Goal: Transaction & Acquisition: Purchase product/service

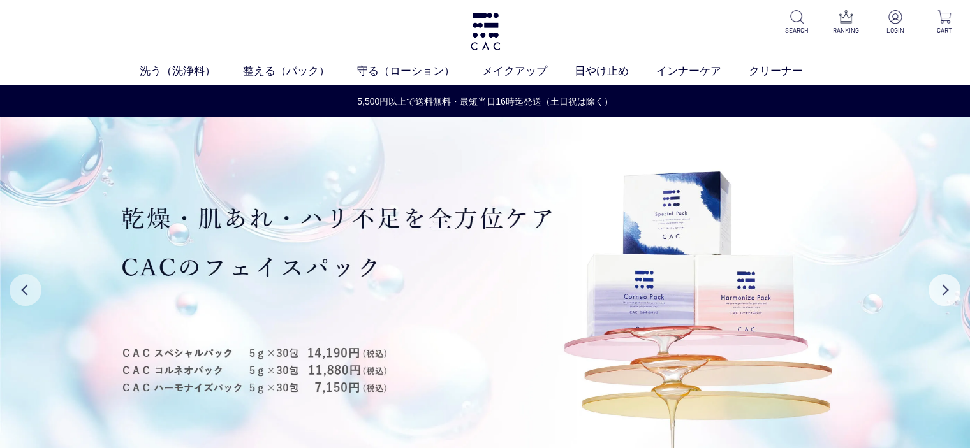
click at [33, 293] on button "Previous" at bounding box center [26, 290] width 32 height 32
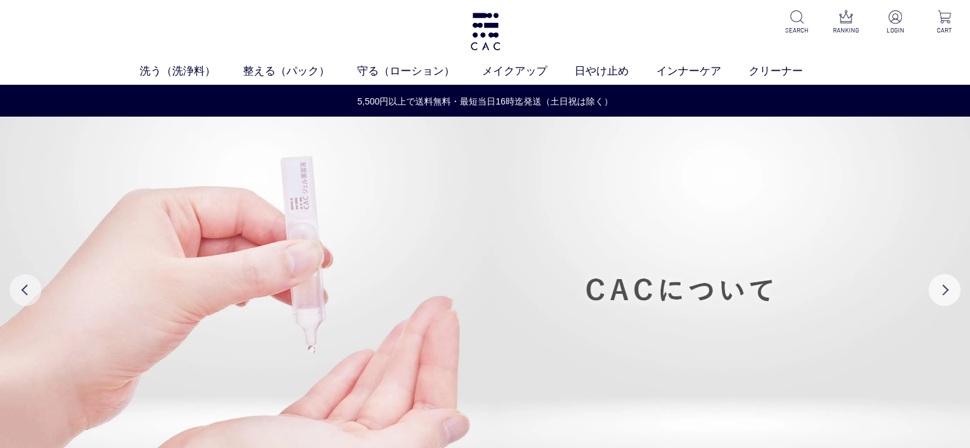
click at [33, 293] on button "Previous" at bounding box center [26, 290] width 32 height 32
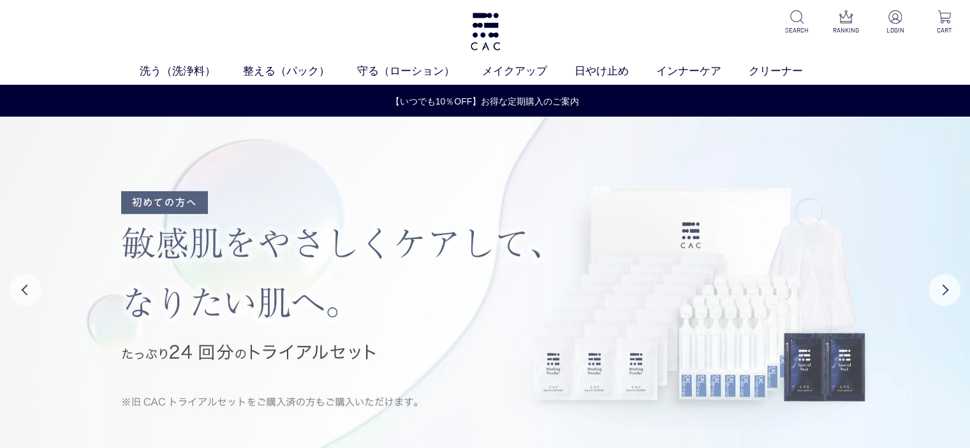
click at [250, 303] on img at bounding box center [485, 290] width 970 height 346
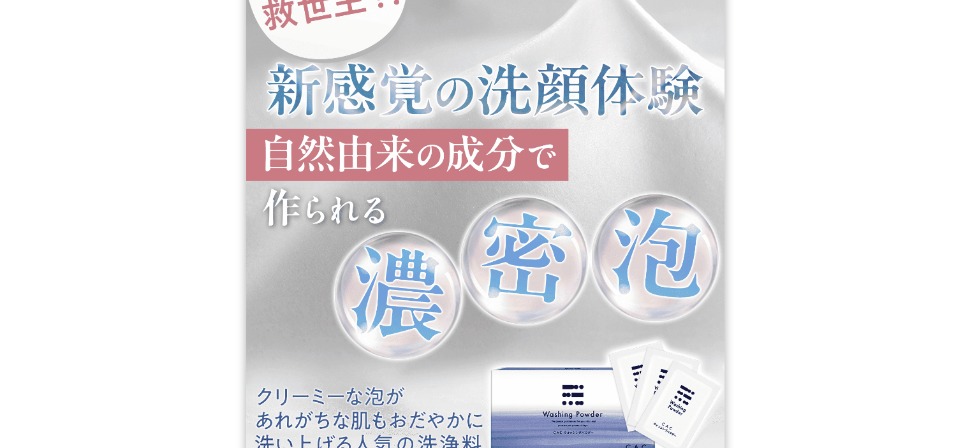
scroll to position [1339, 0]
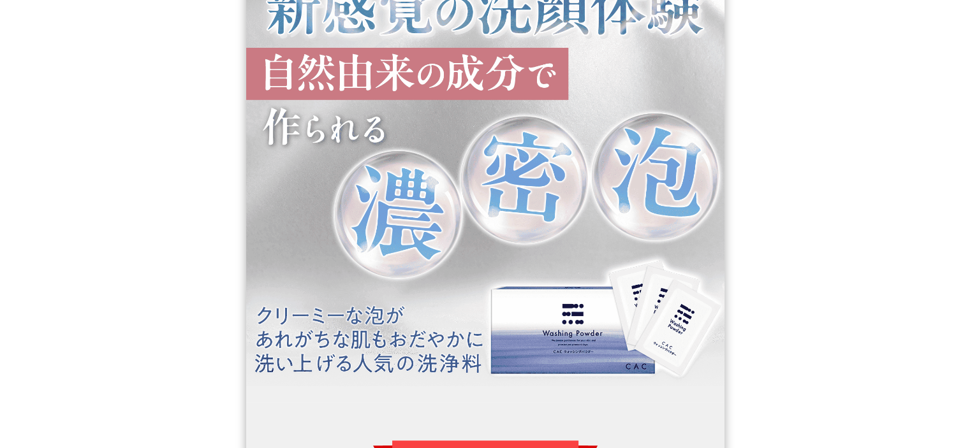
drag, startPoint x: 180, startPoint y: 377, endPoint x: 205, endPoint y: 415, distance: 46.0
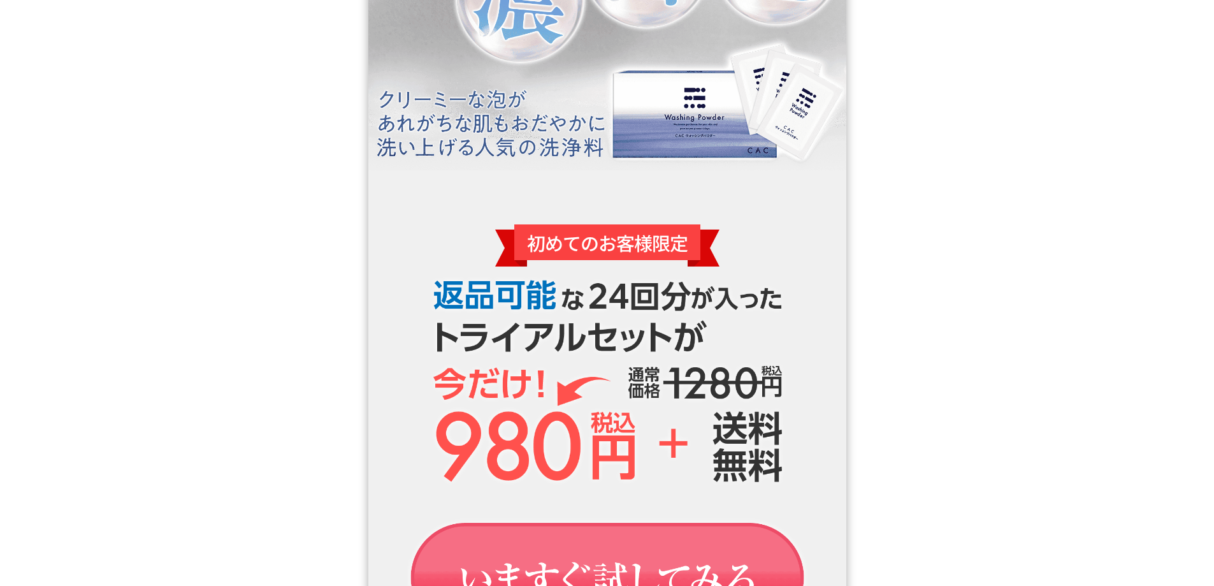
scroll to position [1594, 0]
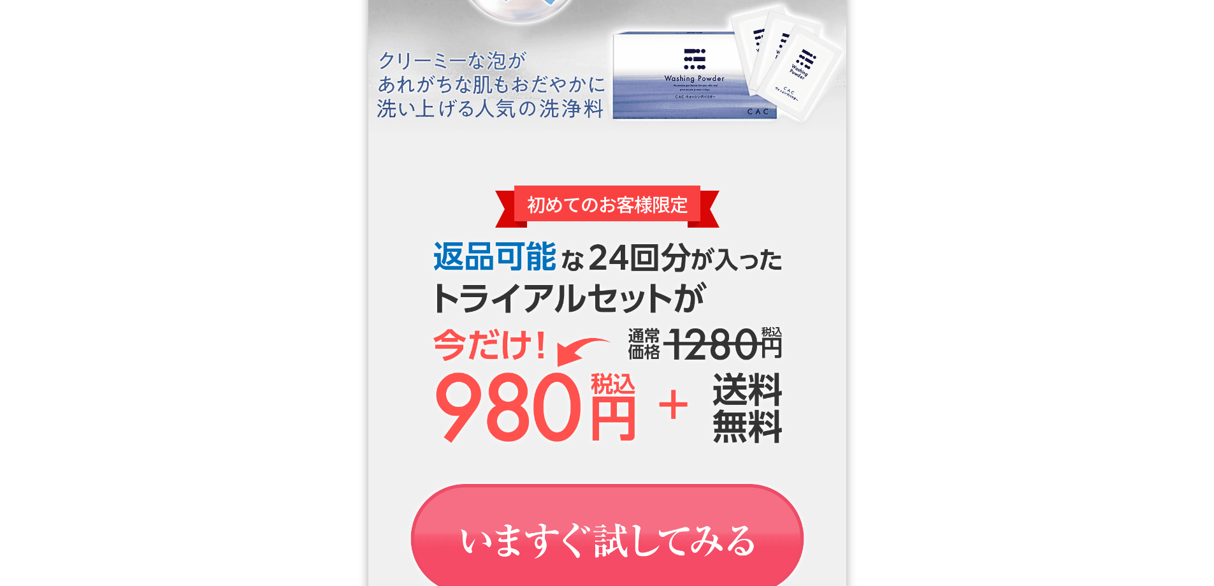
drag, startPoint x: 588, startPoint y: 546, endPoint x: 594, endPoint y: 534, distance: 12.8
click at [588, 447] on img at bounding box center [607, 587] width 478 height 124
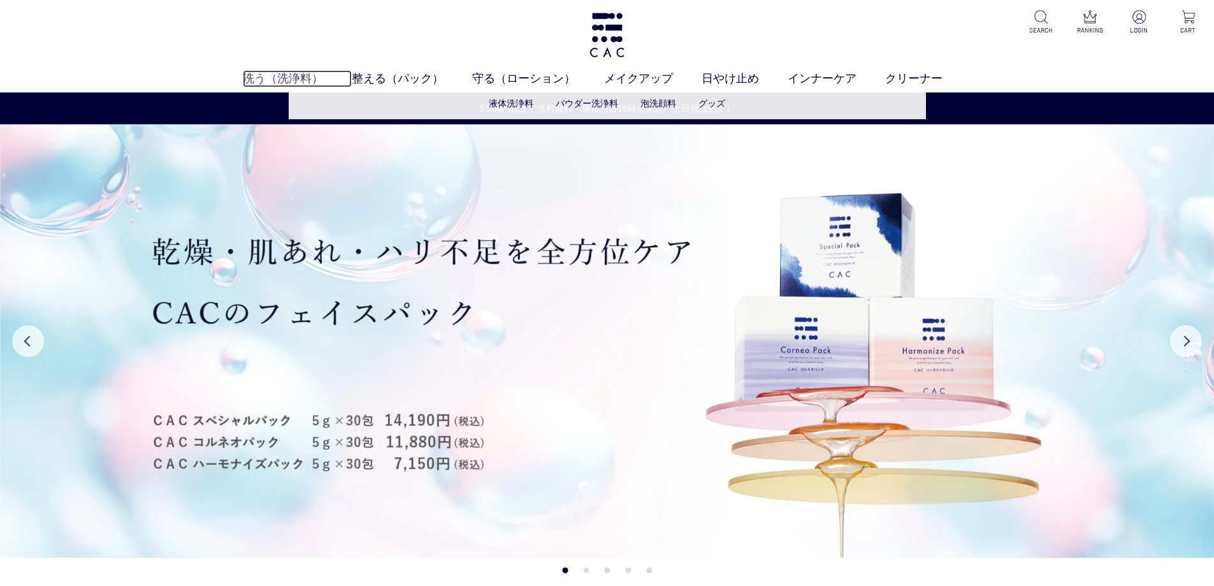
click at [281, 76] on link "洗う（洗浄料）" at bounding box center [297, 78] width 109 height 17
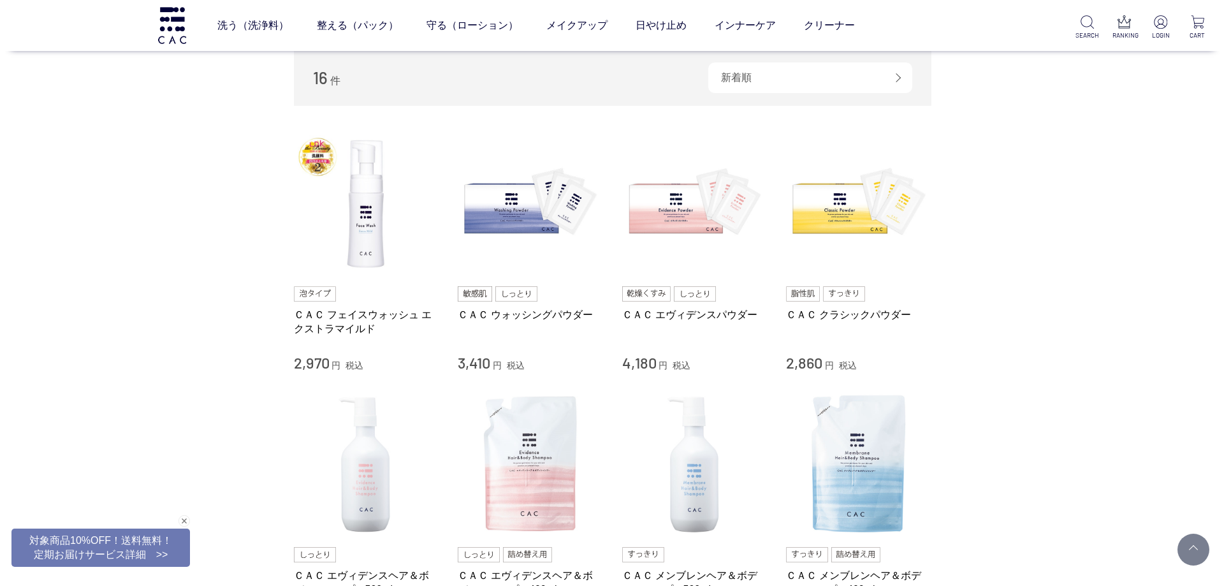
scroll to position [64, 0]
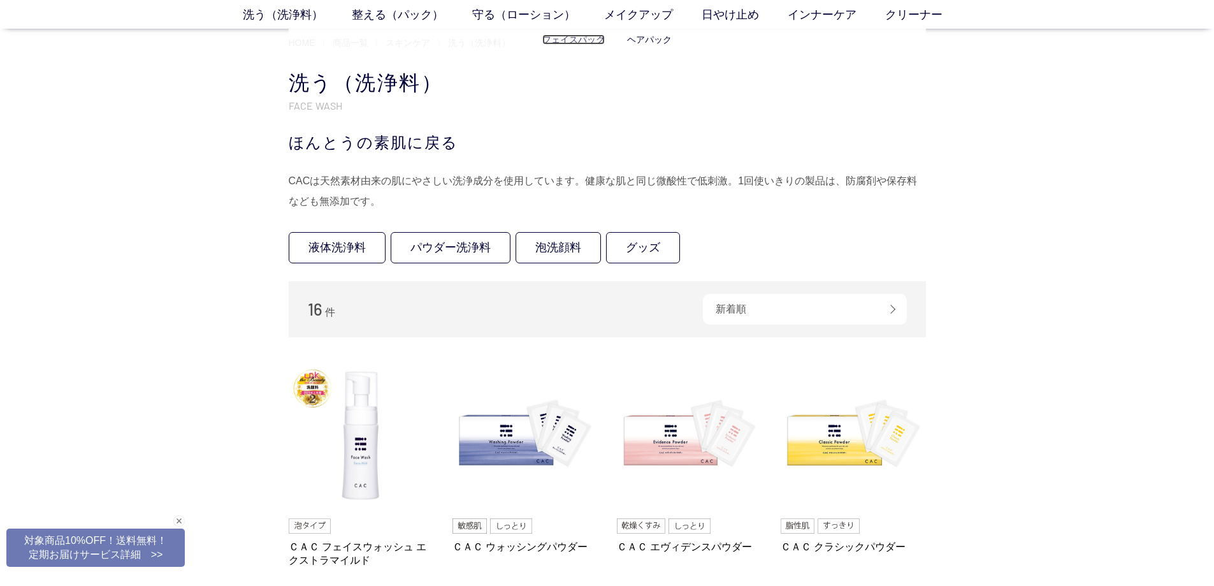
click at [565, 45] on link "フェイスパック" at bounding box center [573, 39] width 62 height 10
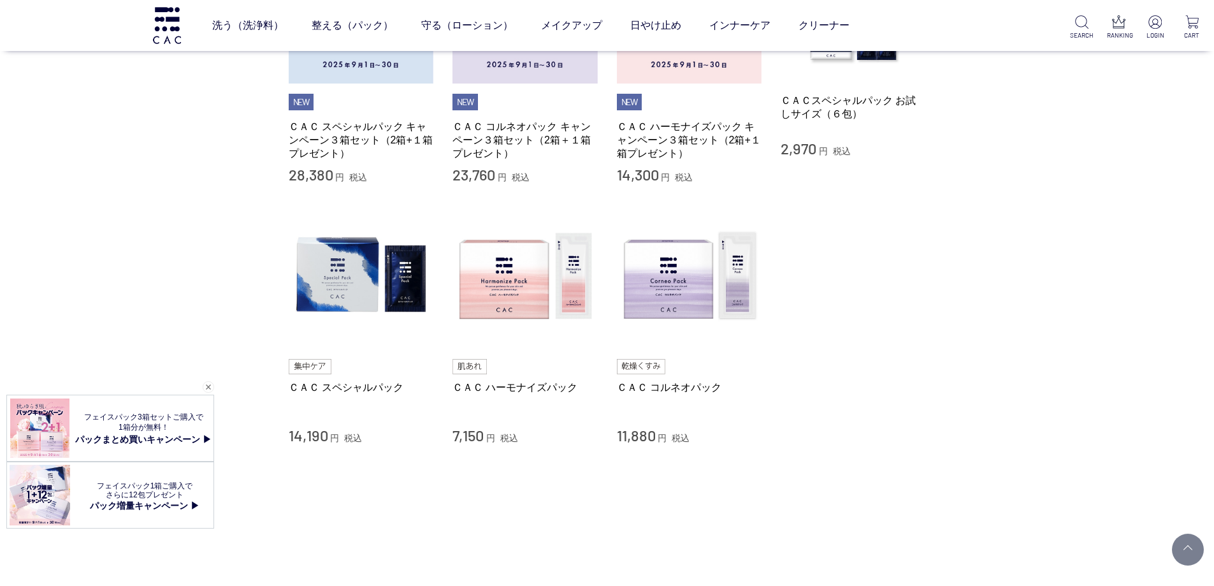
scroll to position [319, 0]
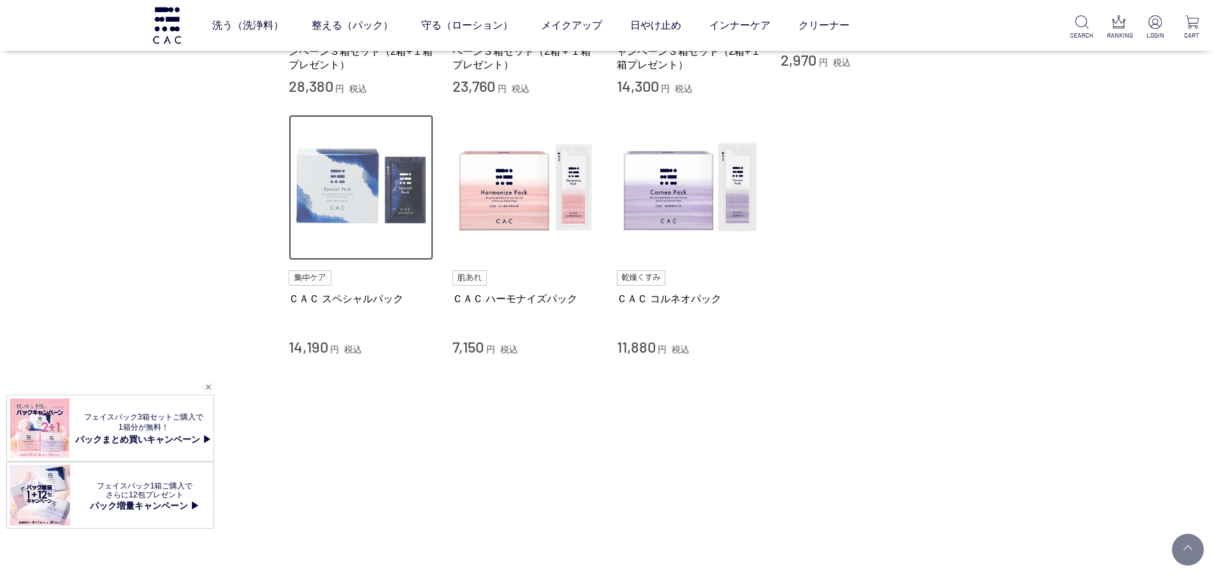
click at [360, 201] on img at bounding box center [361, 187] width 145 height 145
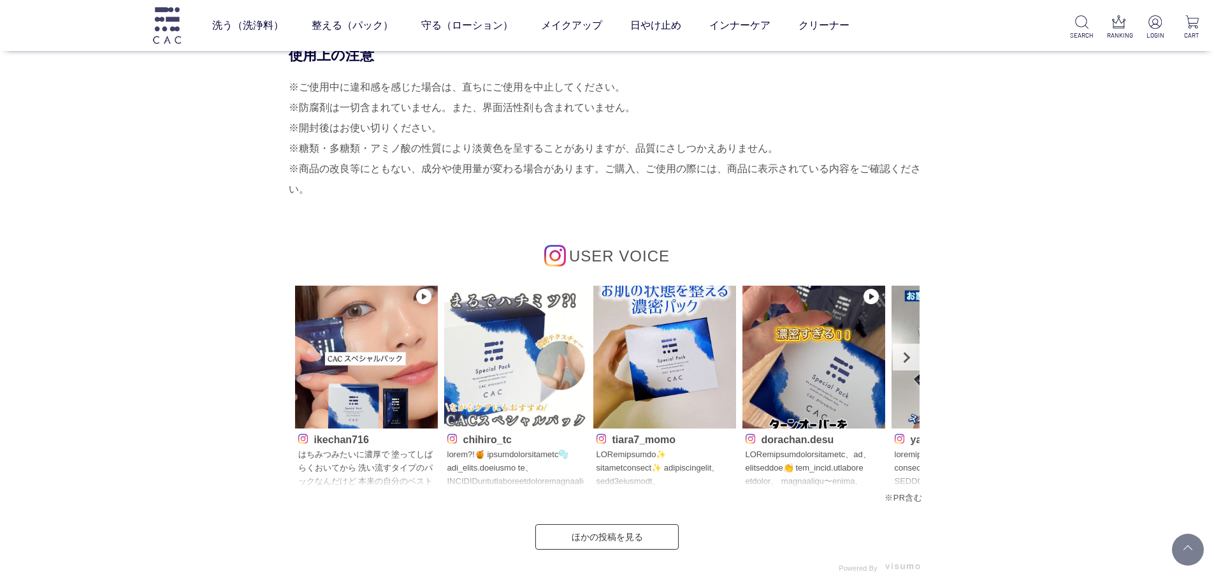
scroll to position [5673, 0]
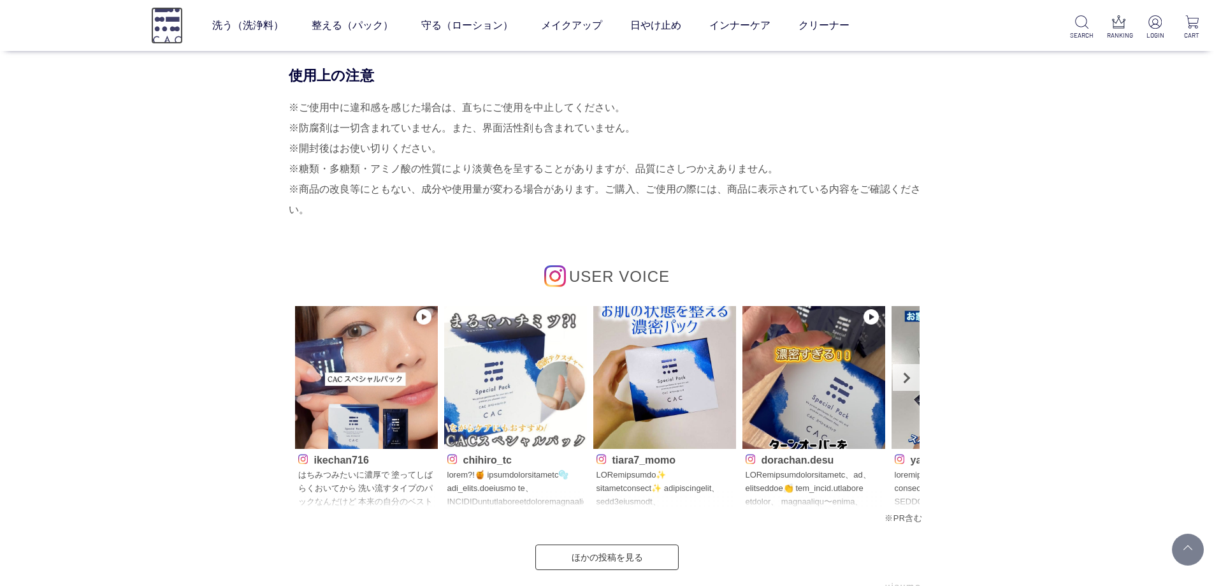
click at [163, 31] on img at bounding box center [167, 25] width 32 height 36
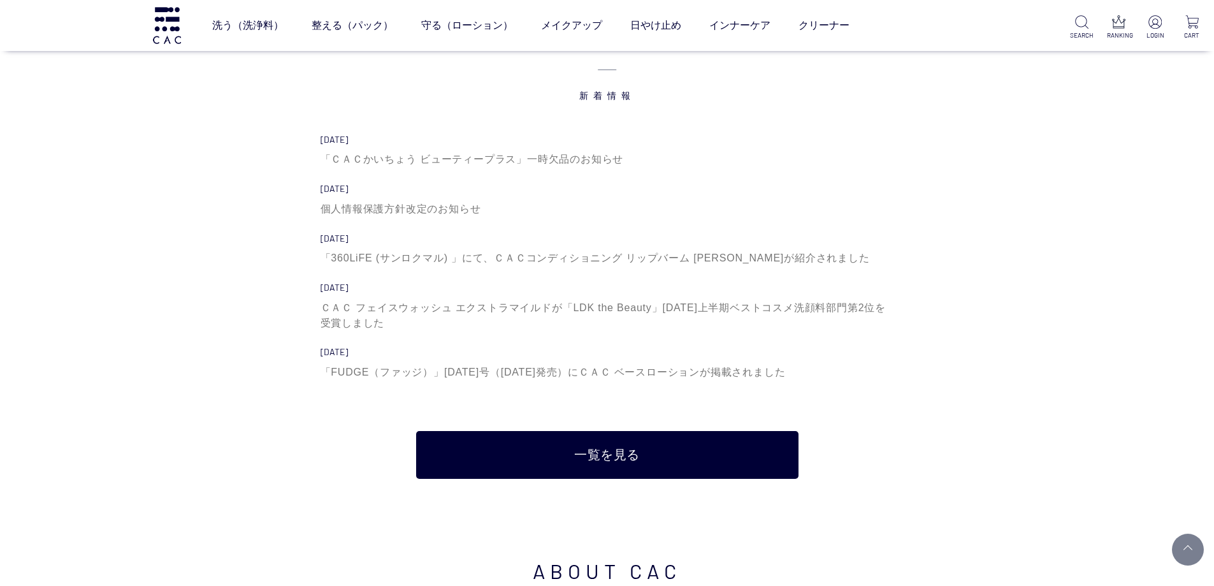
scroll to position [4462, 0]
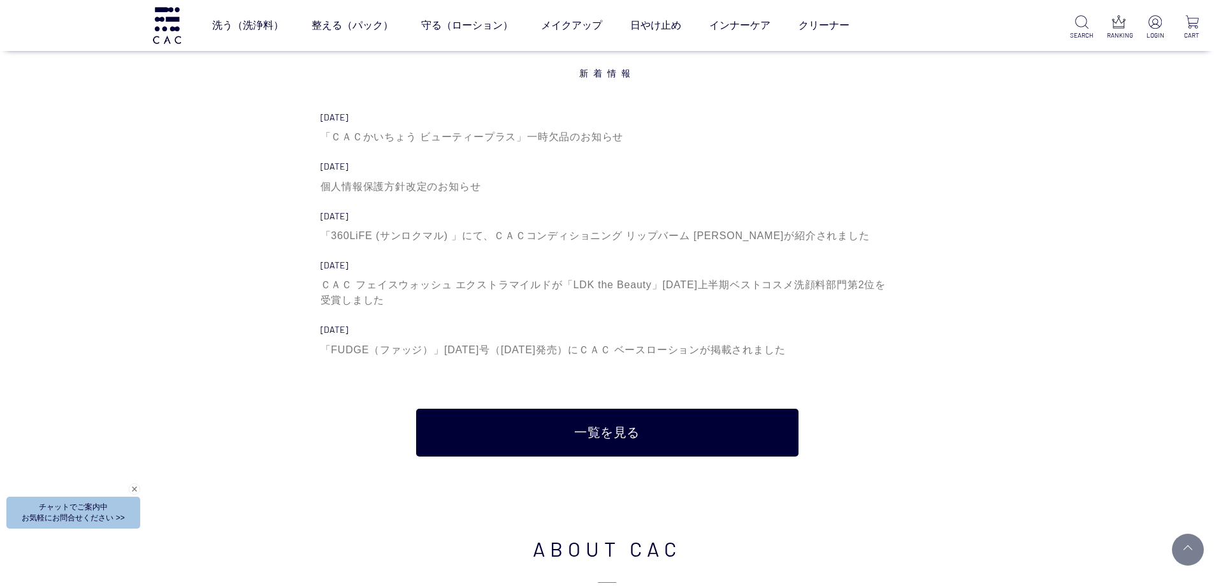
scroll to position [4449, 0]
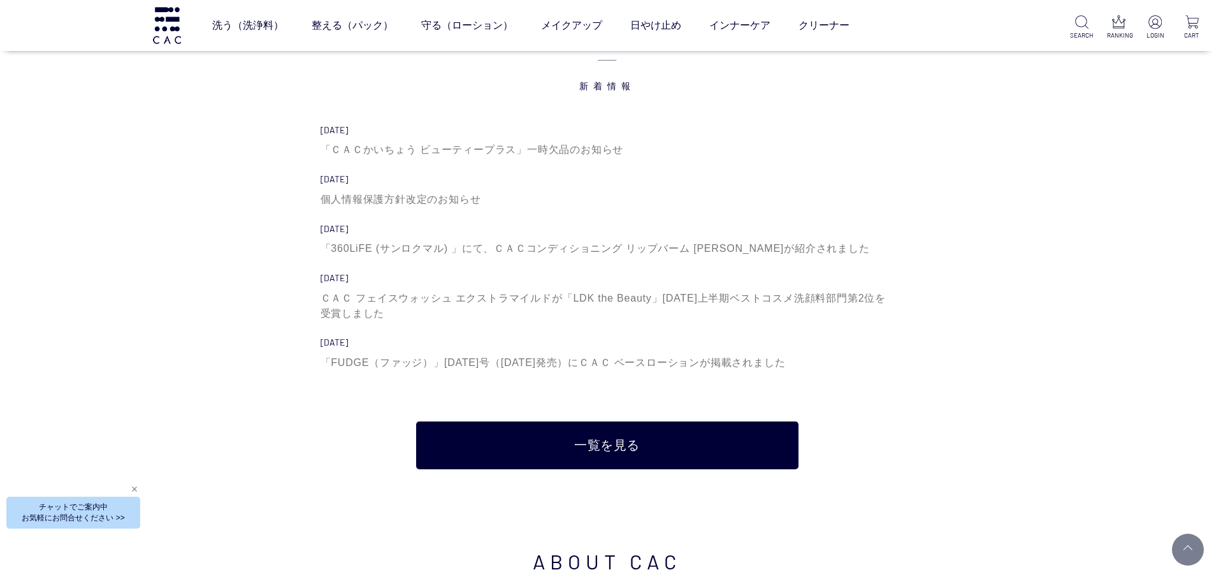
click at [134, 488] on div "閉じる" at bounding box center [134, 488] width 11 height 11
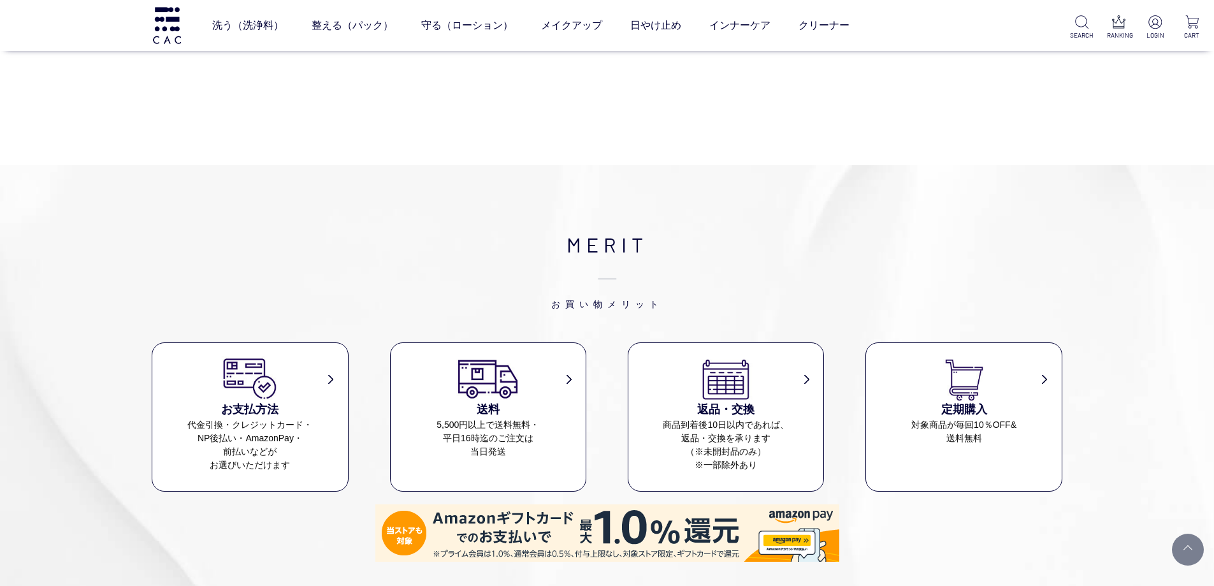
scroll to position [5453, 0]
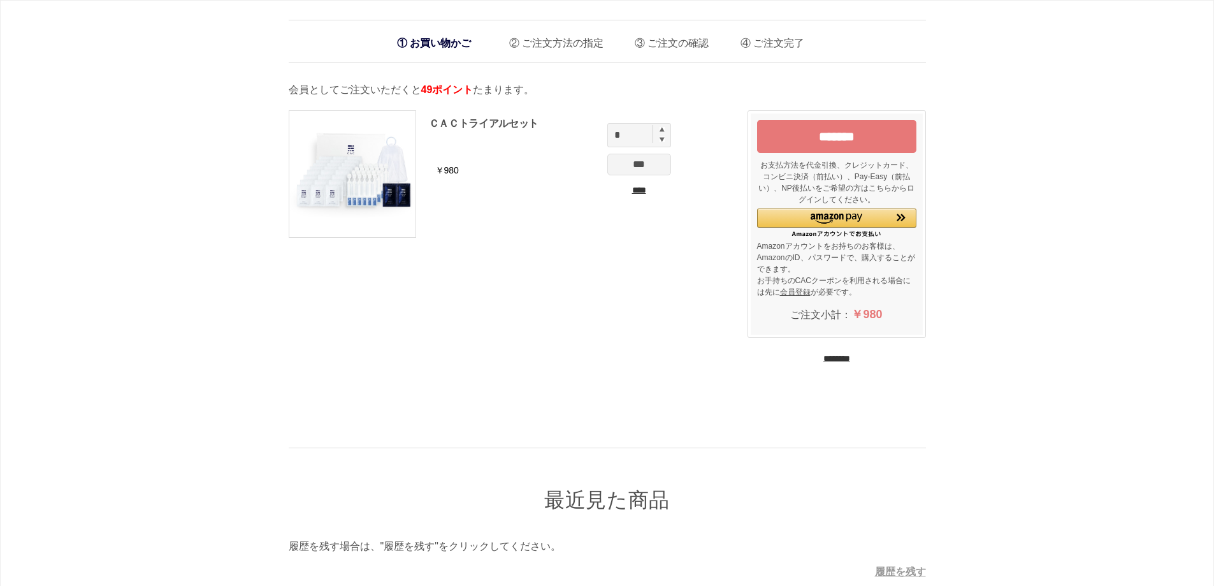
click at [834, 142] on input "*******" at bounding box center [836, 136] width 159 height 33
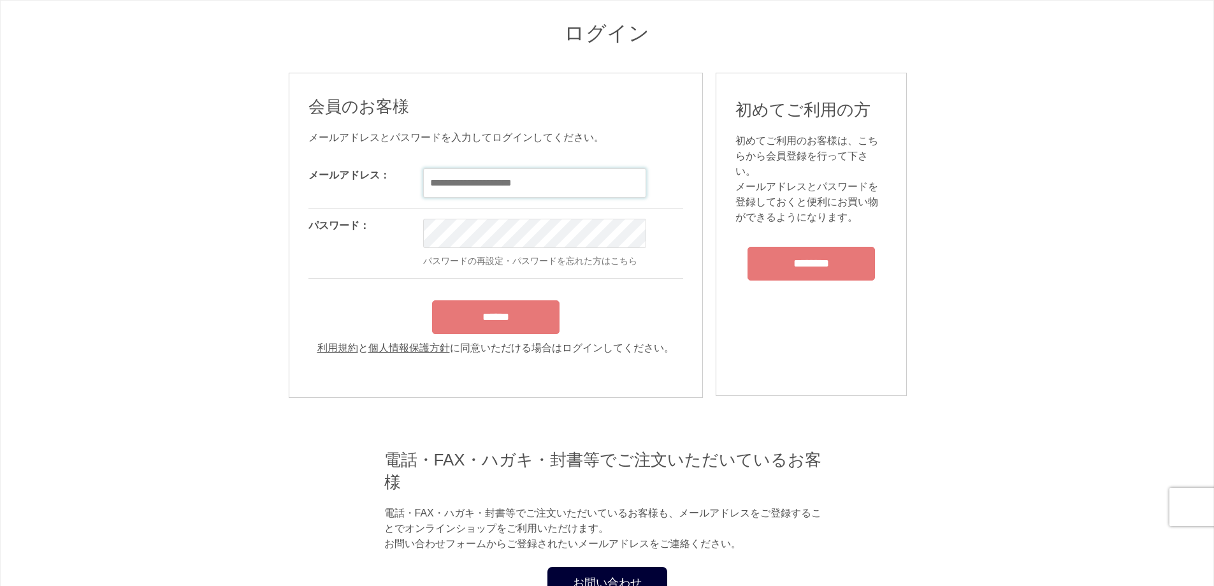
click at [521, 182] on input "email" at bounding box center [534, 182] width 223 height 29
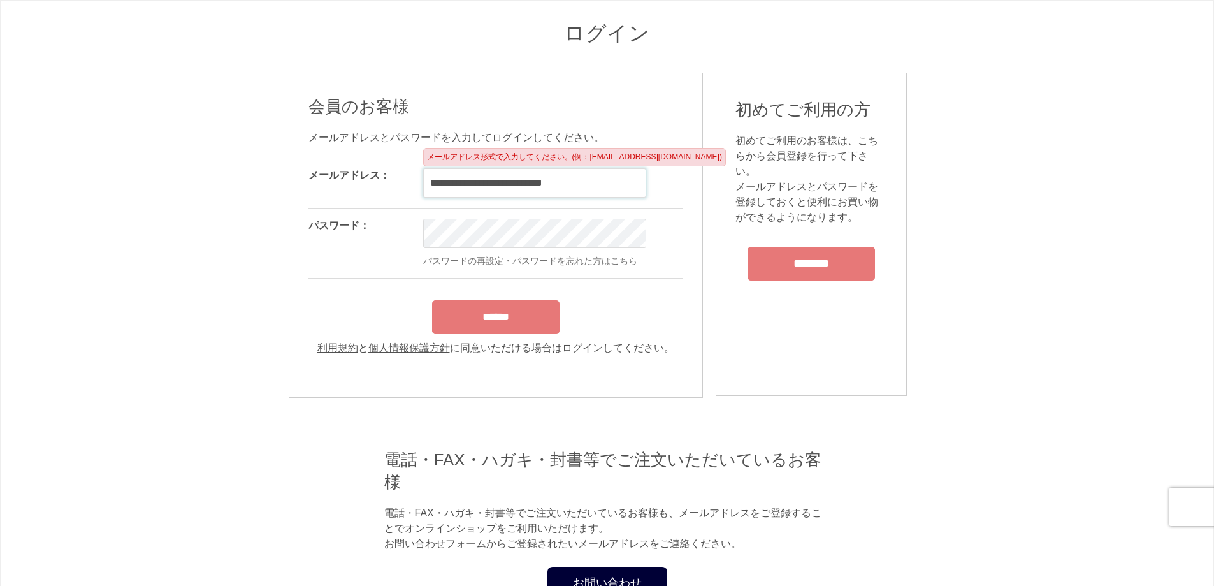
type input "**********"
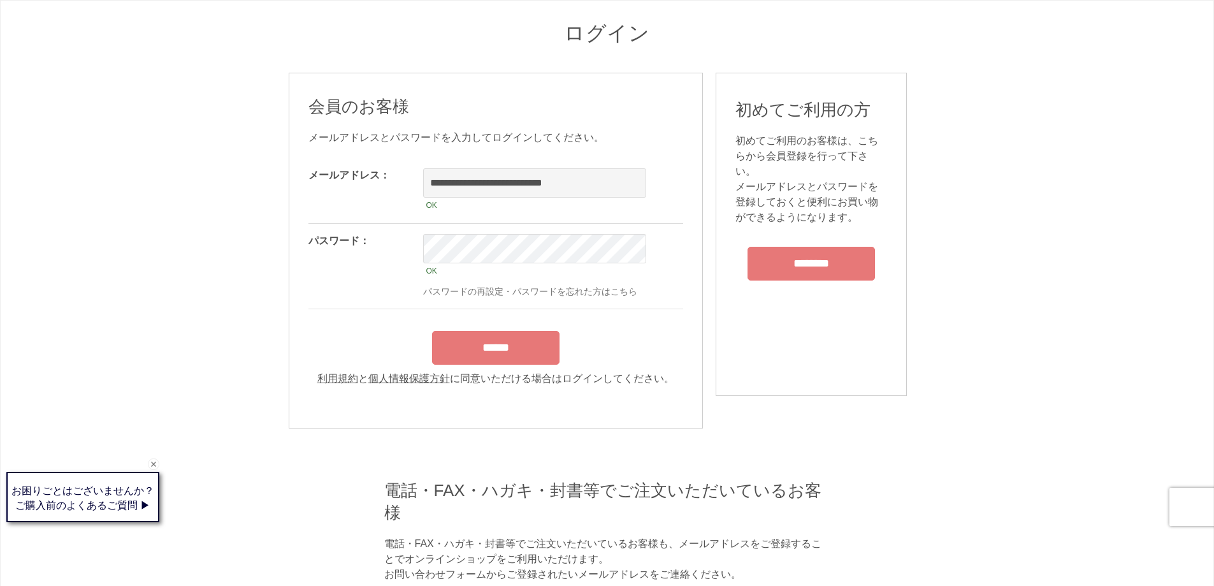
click at [516, 329] on form "**********" at bounding box center [496, 272] width 375 height 228
click at [516, 340] on input "******" at bounding box center [495, 348] width 127 height 34
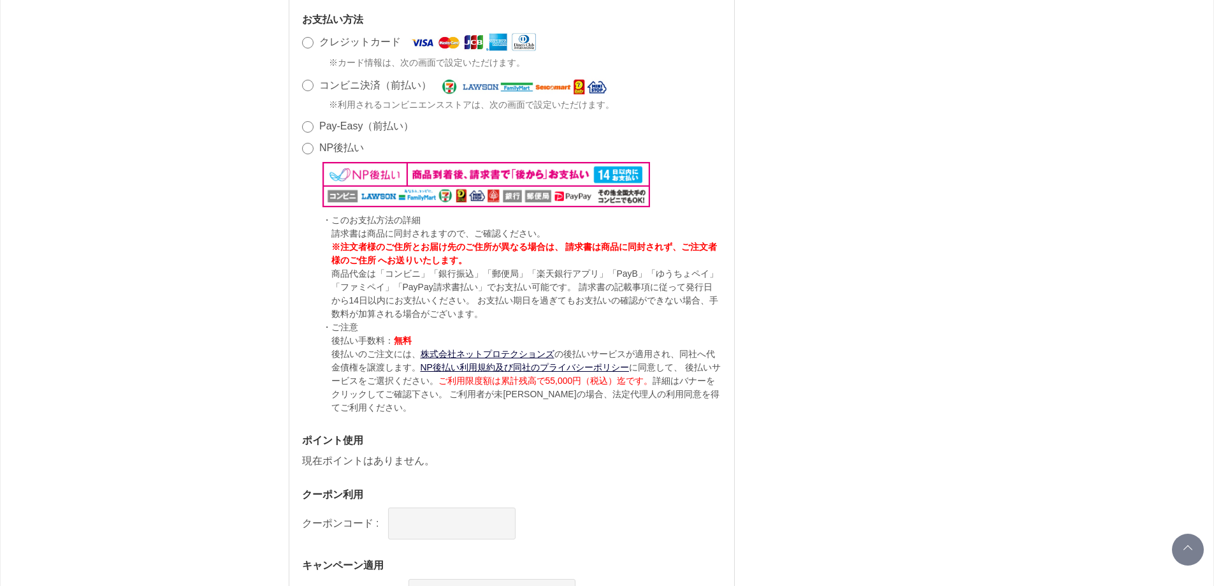
scroll to position [775, 0]
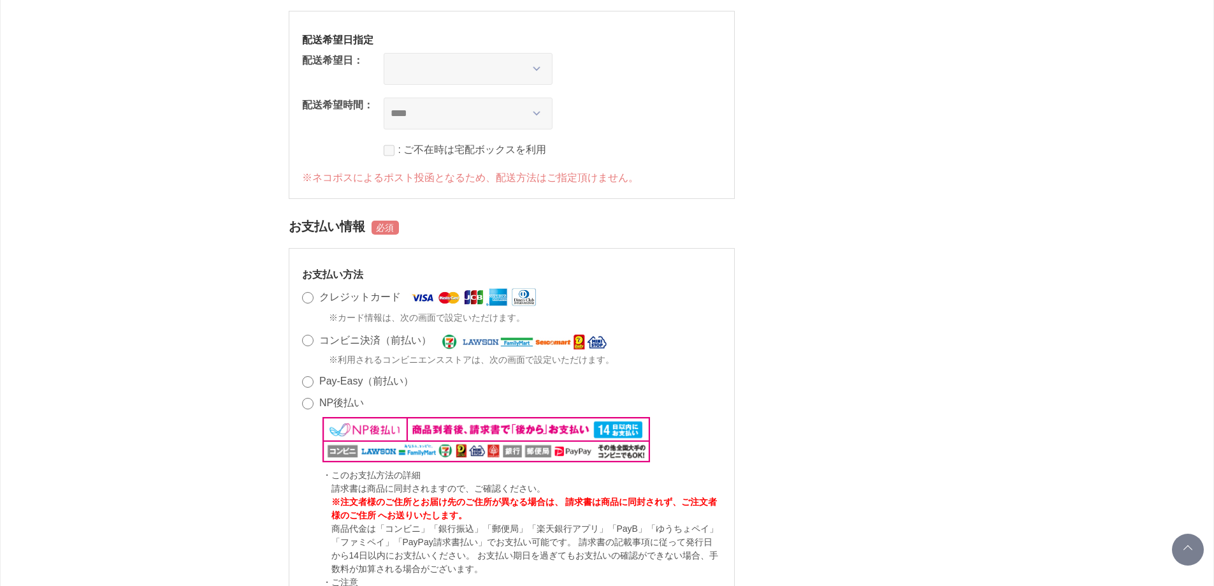
drag, startPoint x: 338, startPoint y: 382, endPoint x: 297, endPoint y: 389, distance: 42.0
click at [338, 382] on label "Pay-Easy（前払い）" at bounding box center [366, 380] width 94 height 11
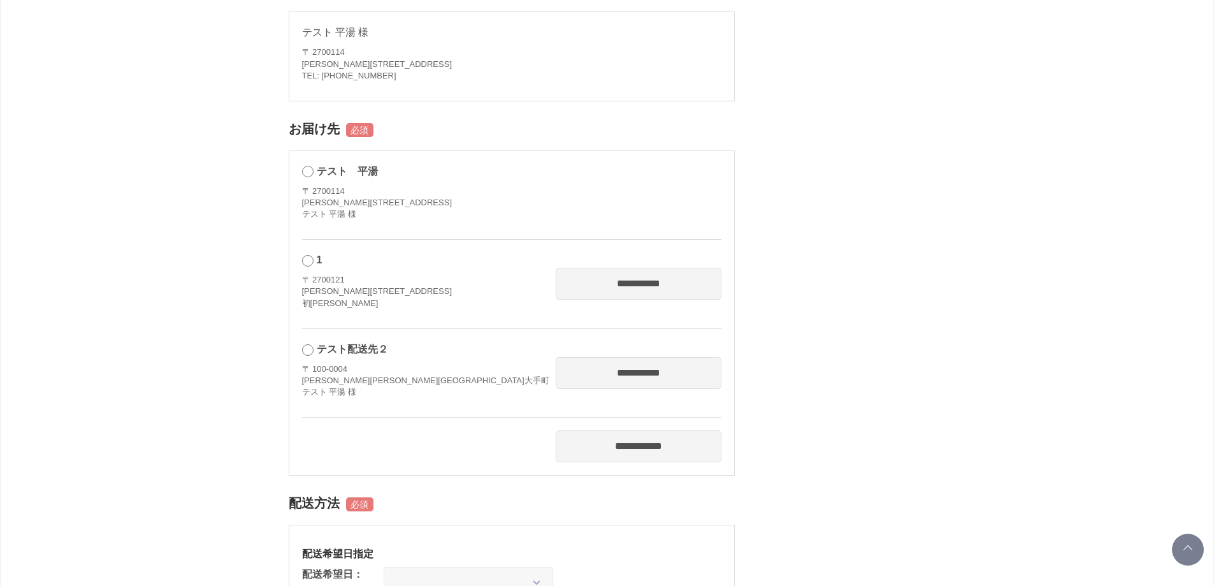
scroll to position [74, 0]
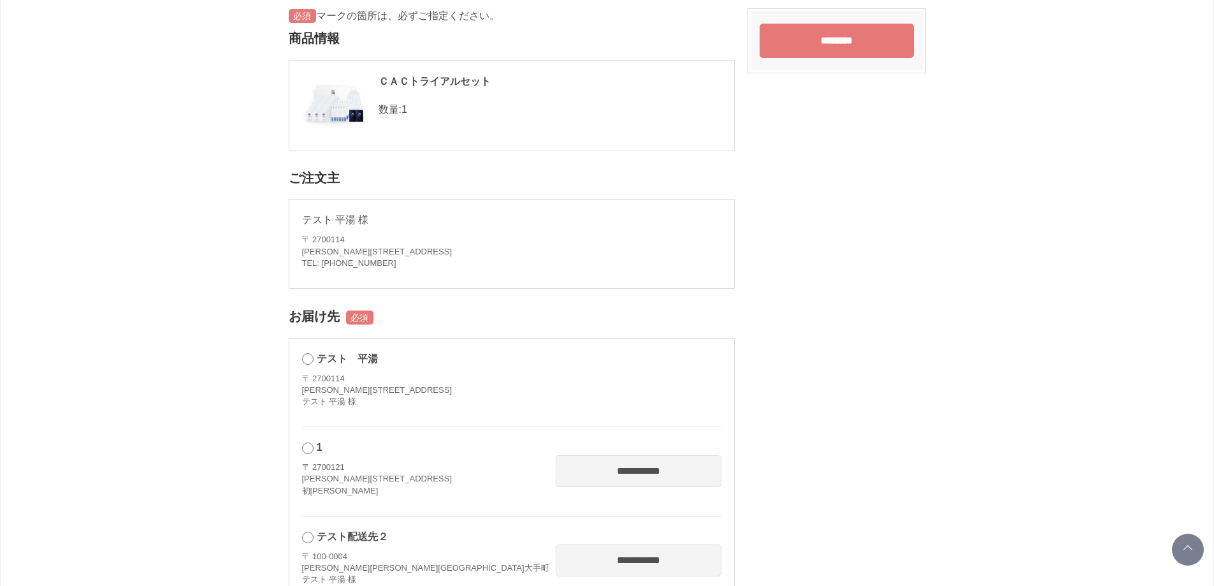
click at [333, 361] on span "テスト　平湯" at bounding box center [347, 358] width 61 height 11
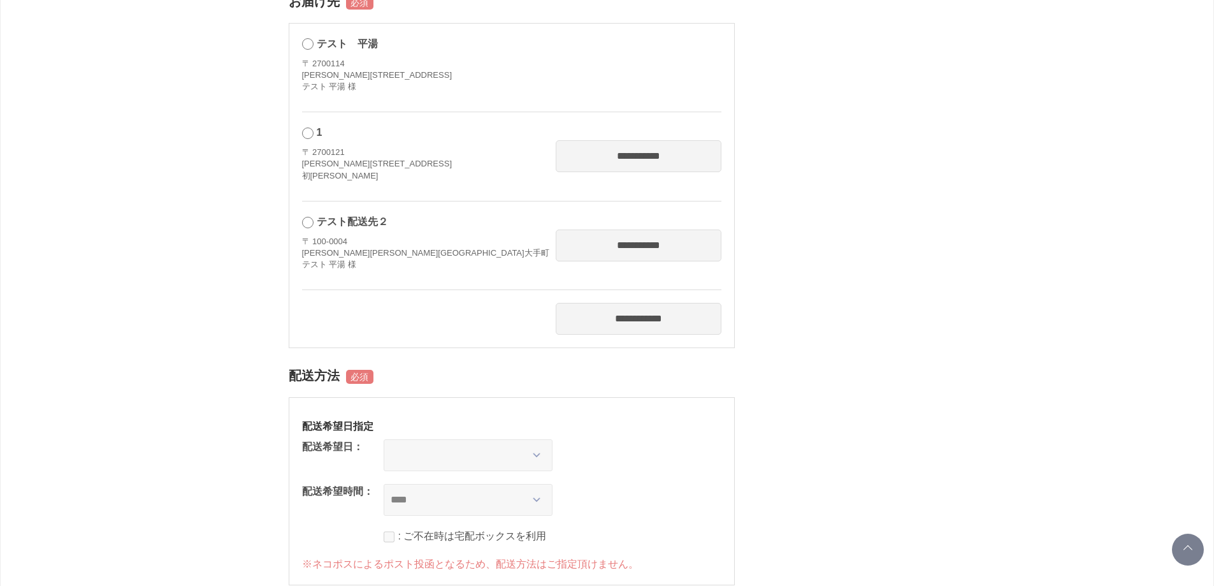
select select
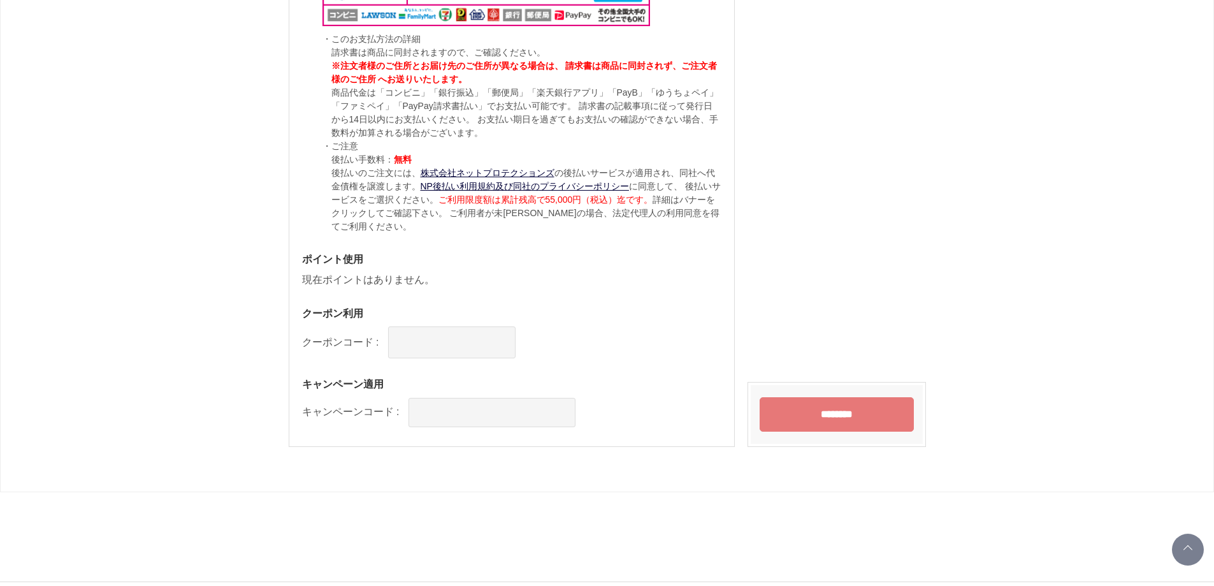
scroll to position [1240, 0]
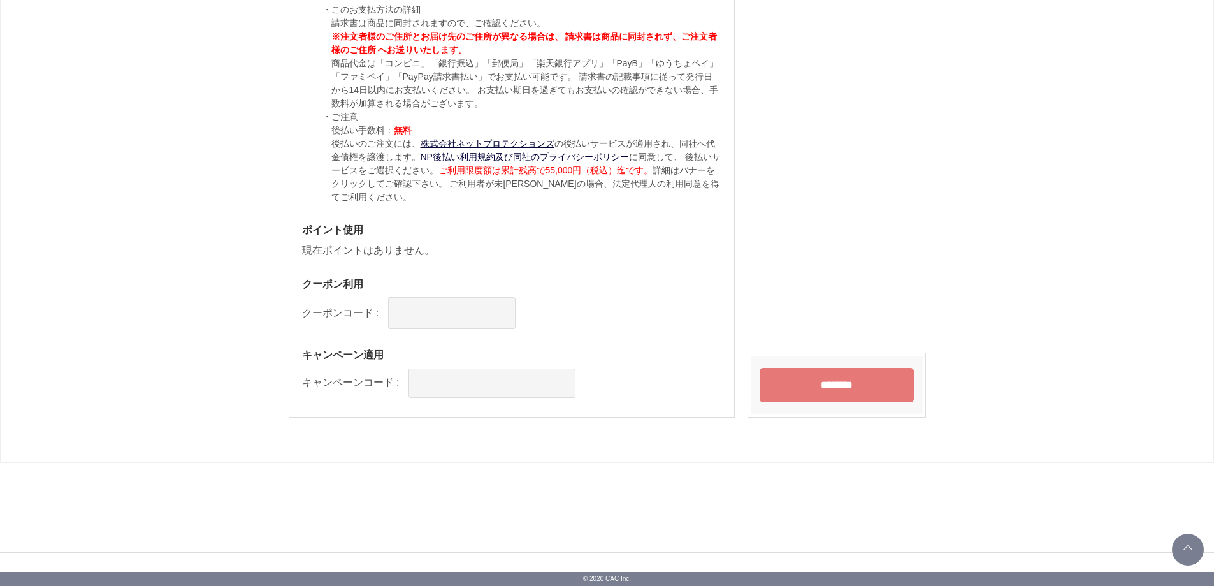
click at [815, 388] on input "********" at bounding box center [837, 385] width 154 height 34
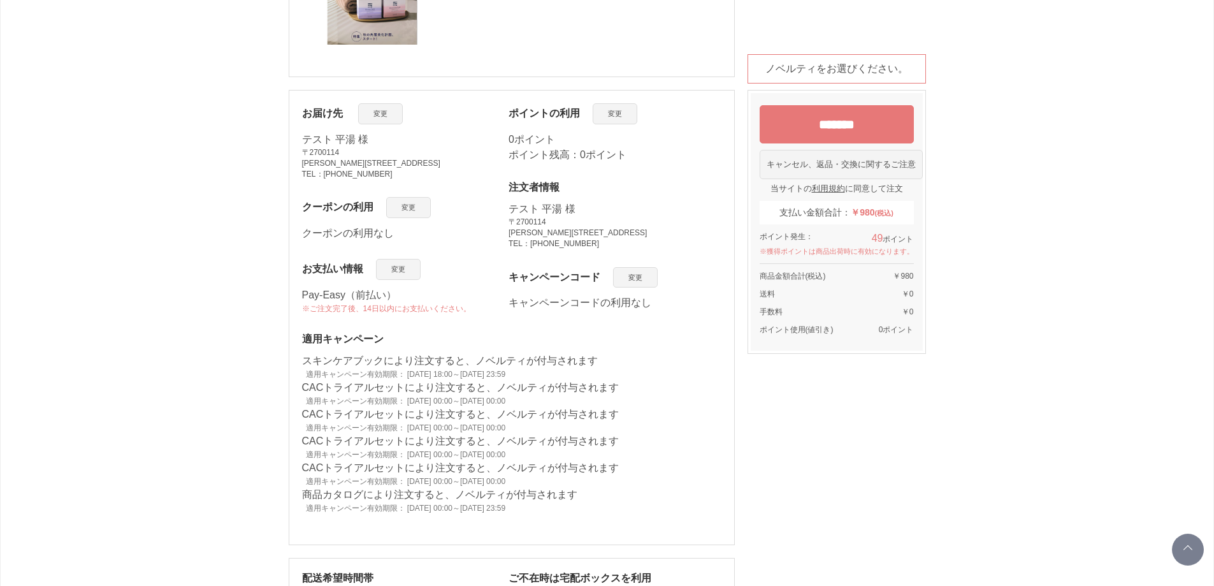
scroll to position [1402, 0]
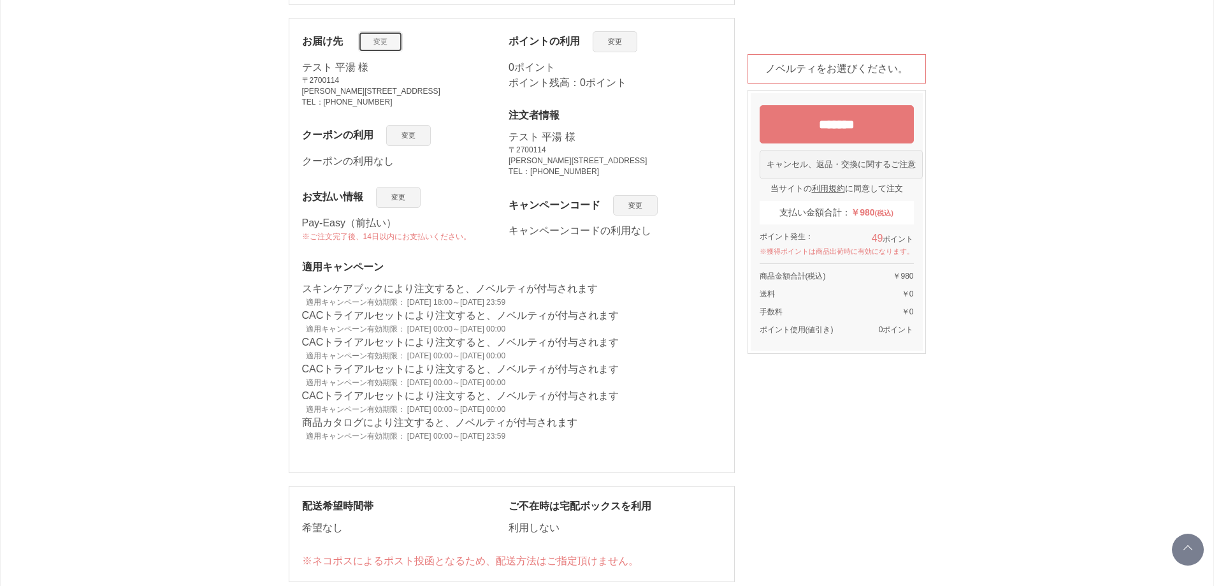
click at [367, 42] on link "変更" at bounding box center [380, 41] width 45 height 21
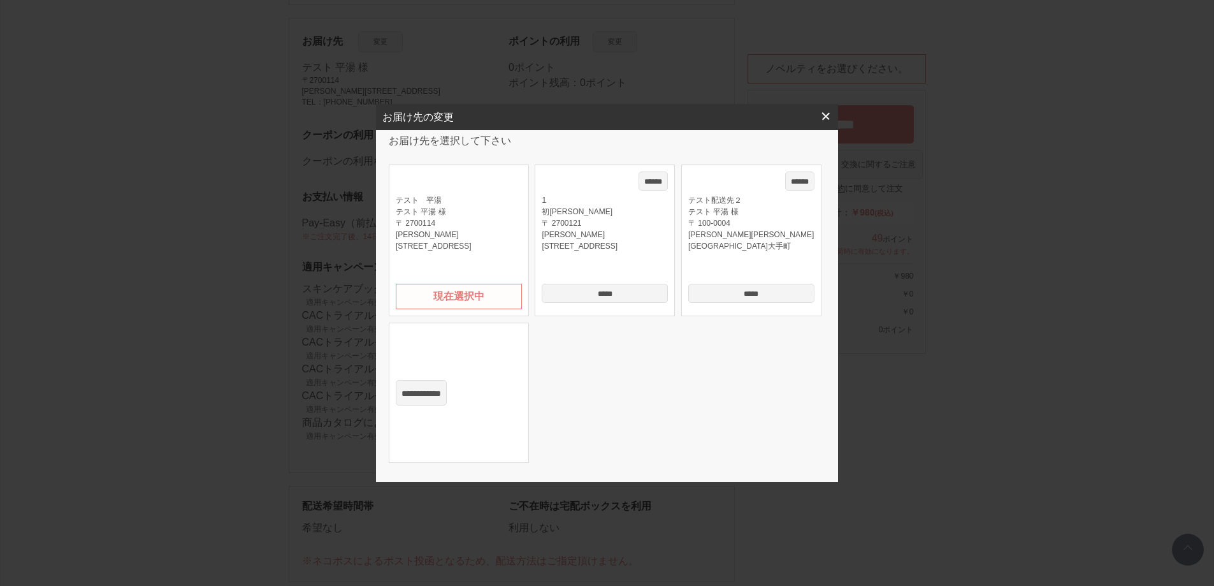
click at [617, 293] on input "*****" at bounding box center [605, 293] width 126 height 19
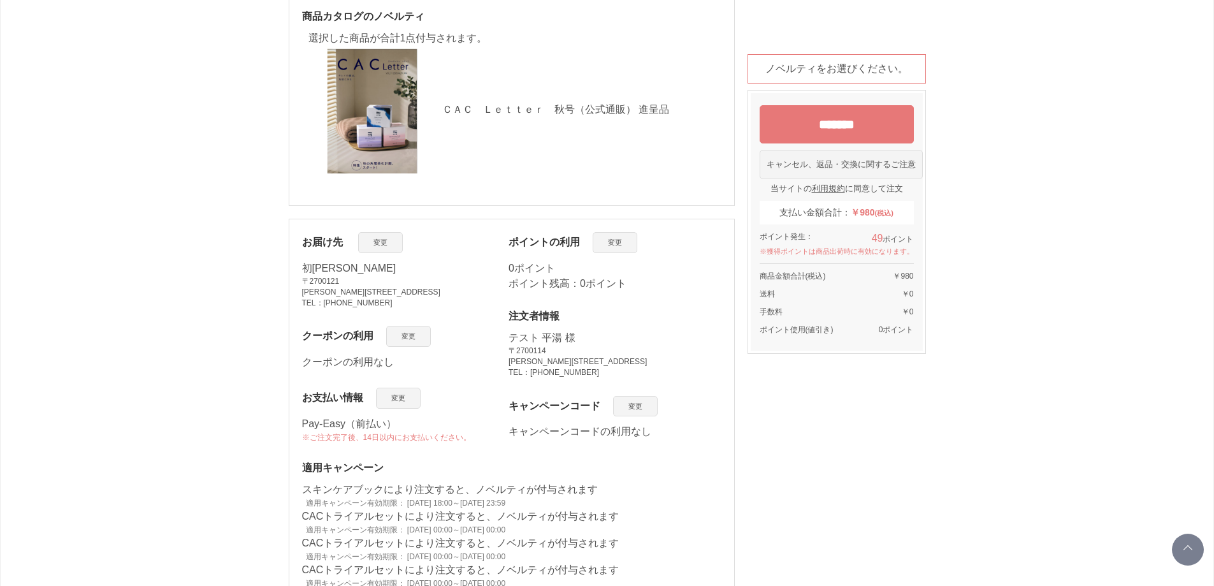
scroll to position [1275, 0]
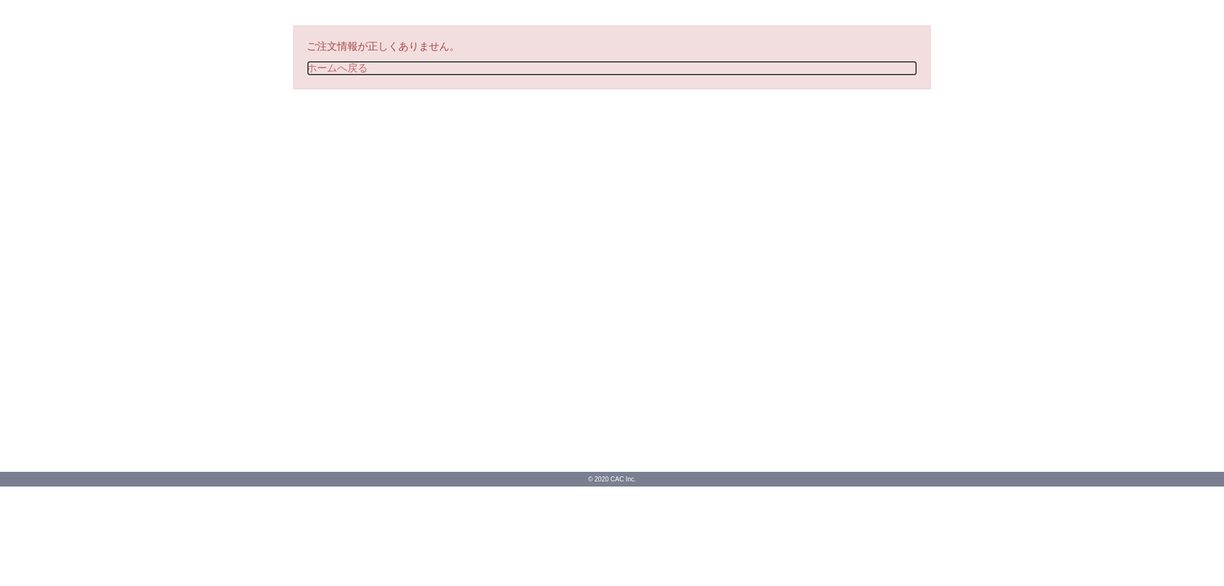
click at [344, 65] on link "ホームへ戻る" at bounding box center [612, 68] width 611 height 15
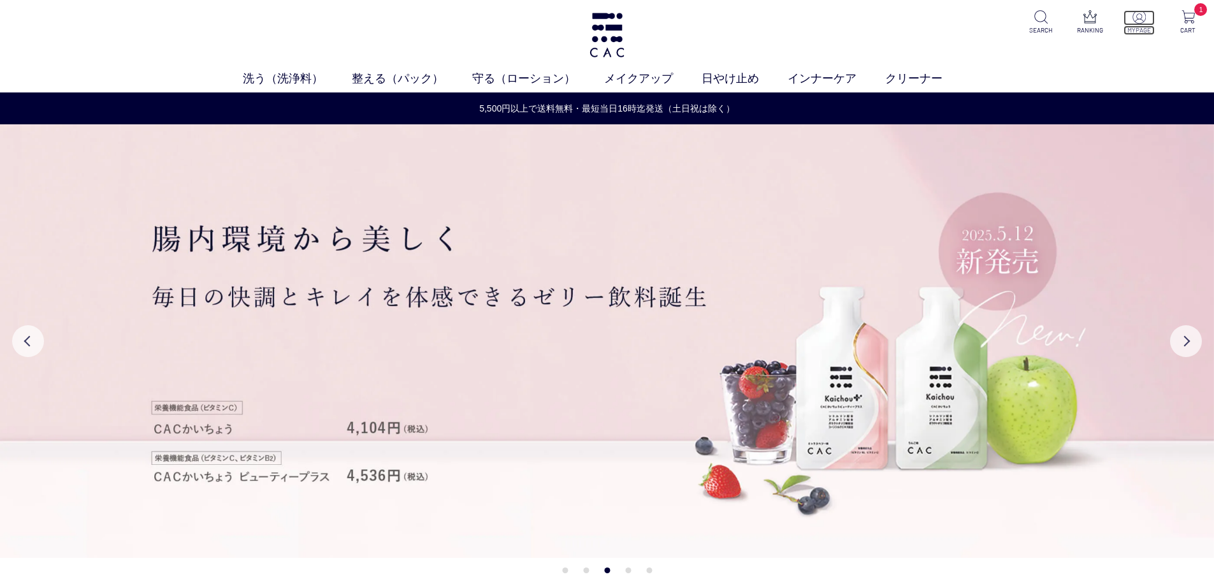
click at [1140, 21] on img at bounding box center [1139, 16] width 13 height 13
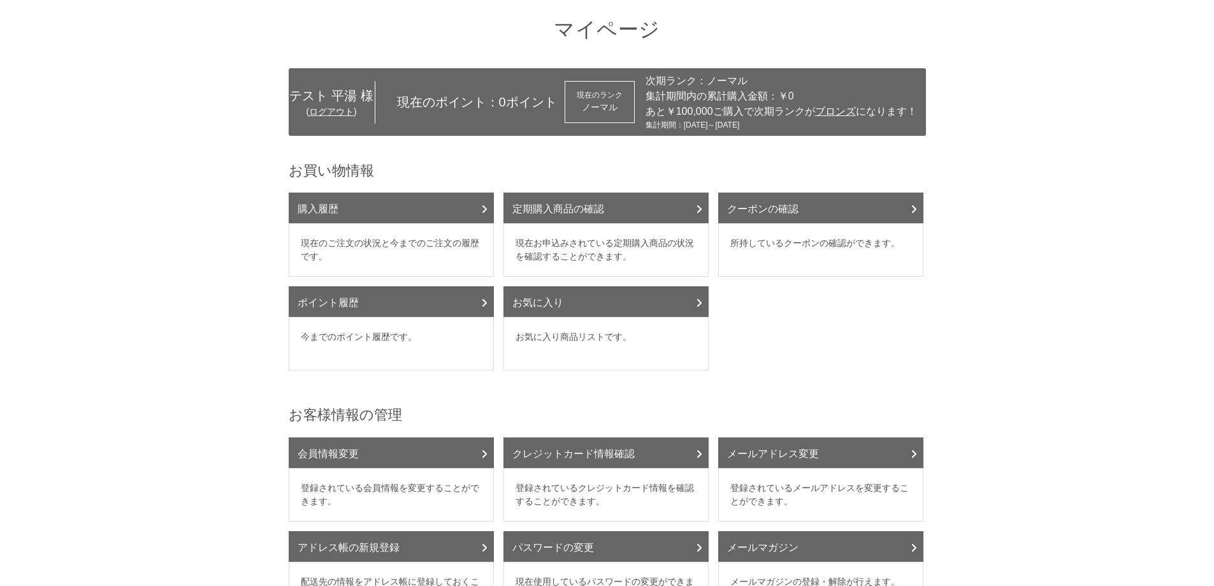
scroll to position [191, 0]
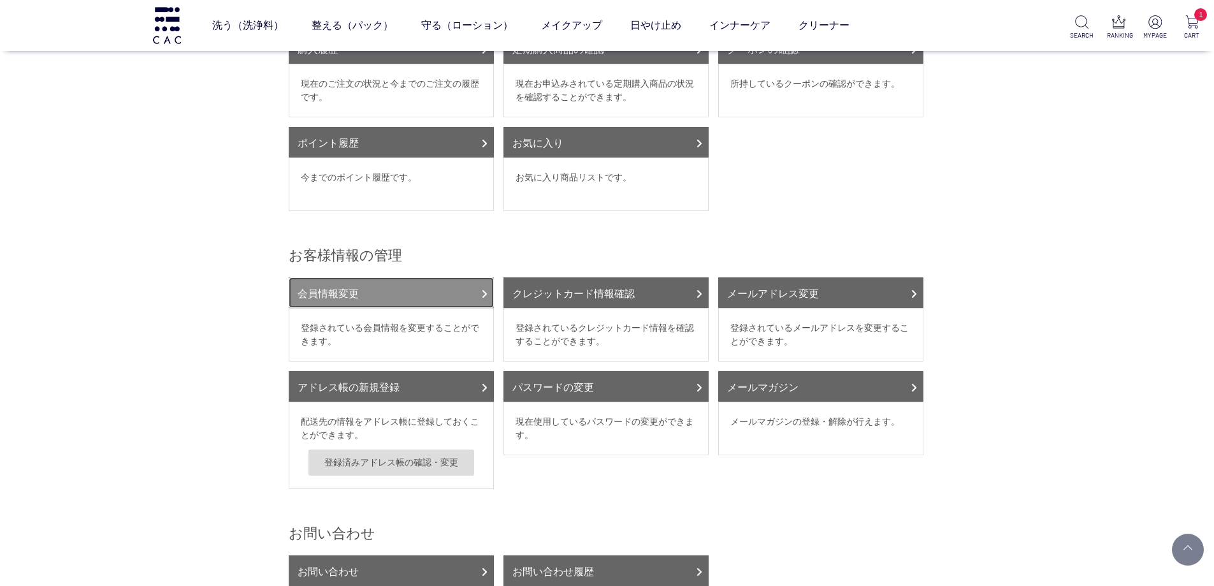
click at [378, 286] on link "会員情報変更" at bounding box center [391, 292] width 205 height 31
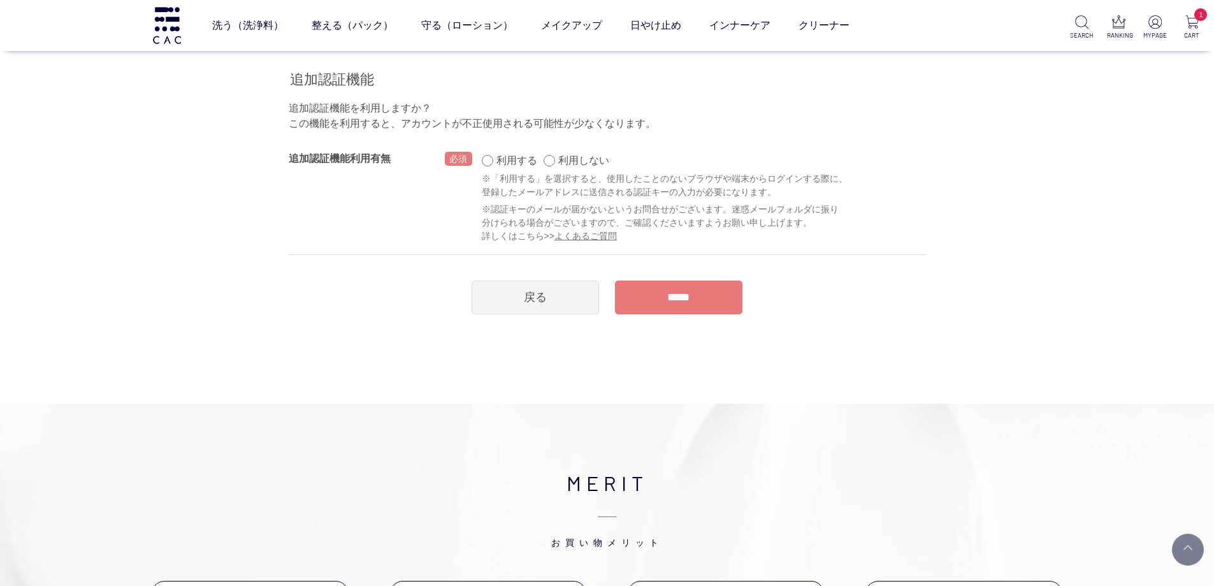
scroll to position [956, 0]
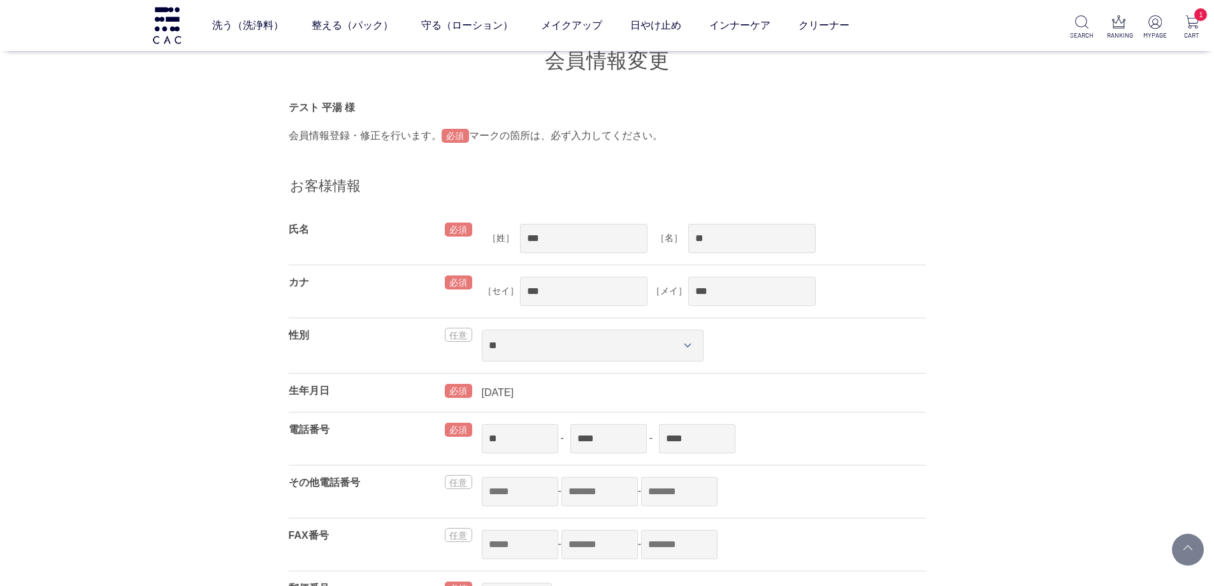
scroll to position [956, 0]
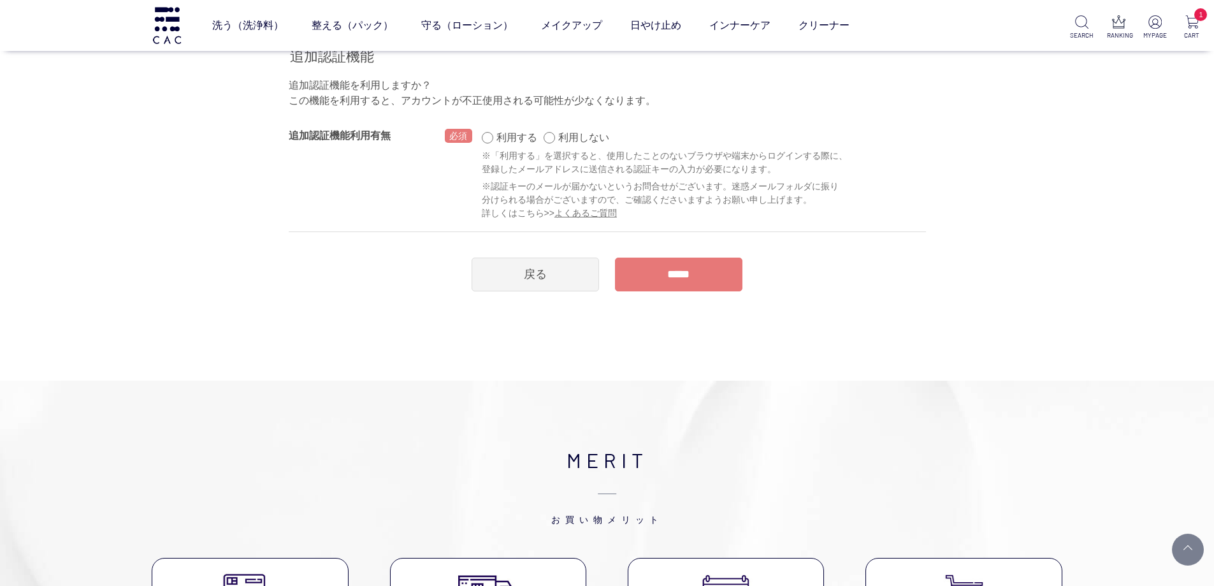
click at [166, 31] on img at bounding box center [167, 25] width 32 height 36
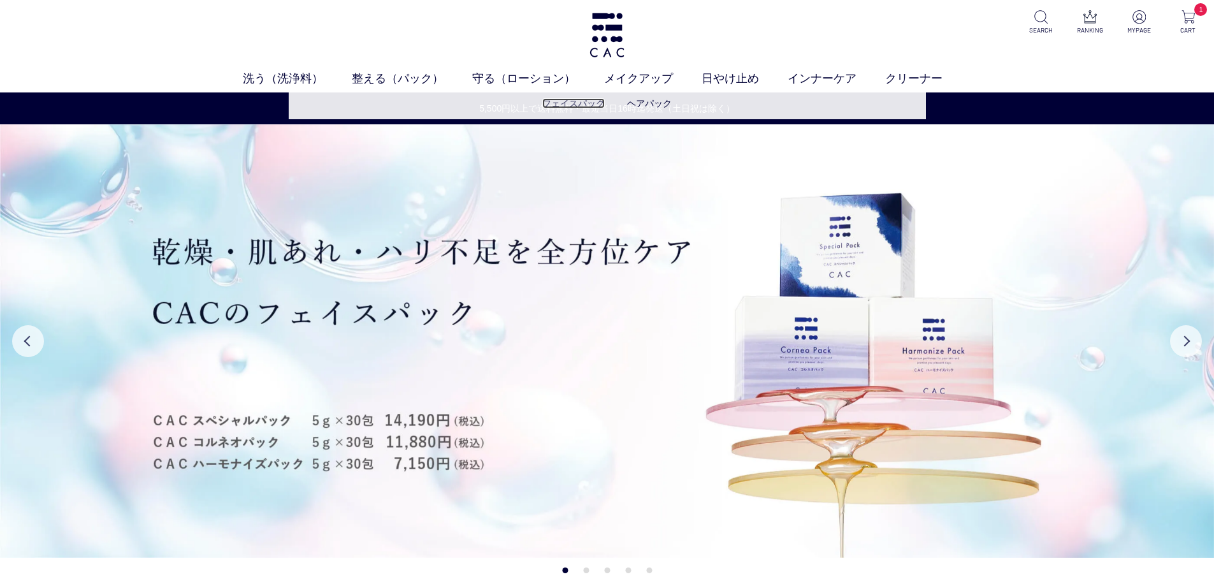
click at [573, 101] on link "フェイスパック" at bounding box center [573, 103] width 62 height 10
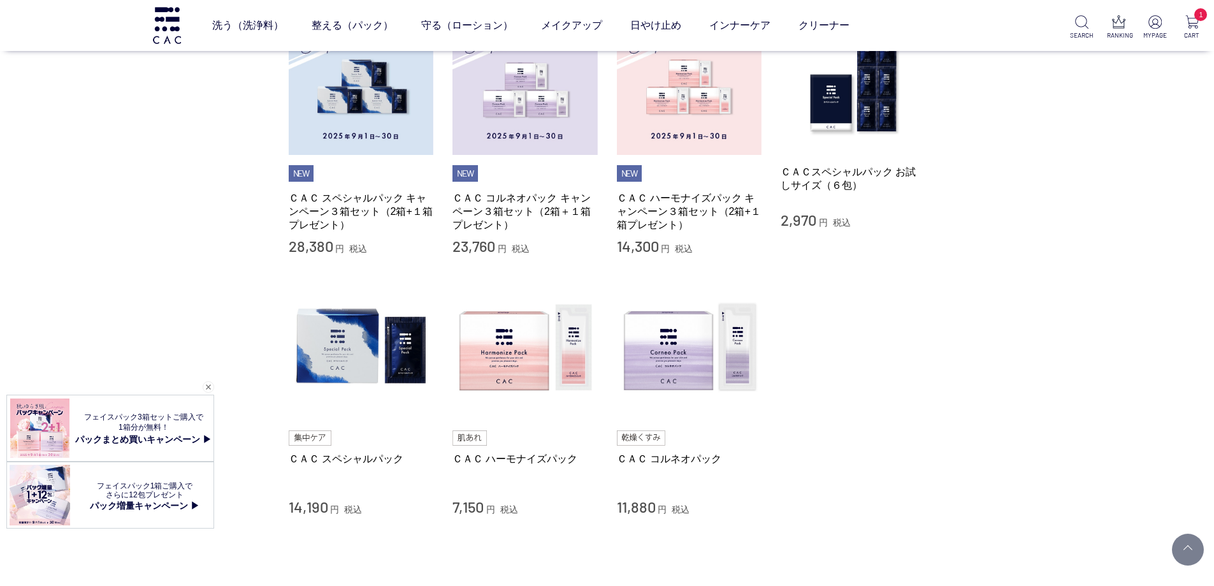
scroll to position [319, 0]
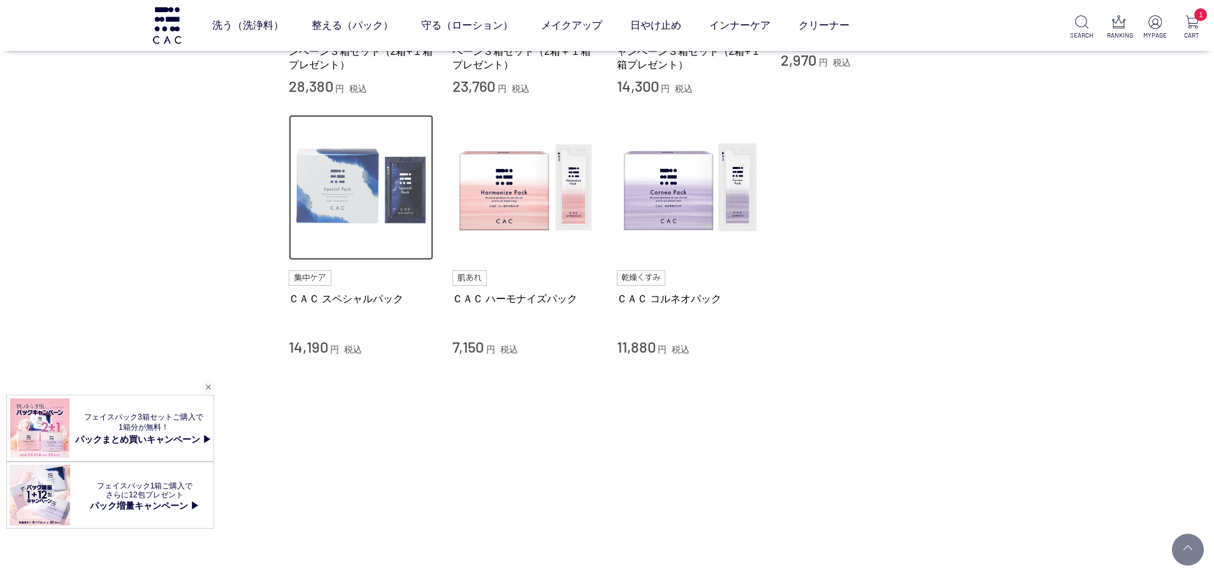
click at [427, 193] on img at bounding box center [361, 187] width 145 height 145
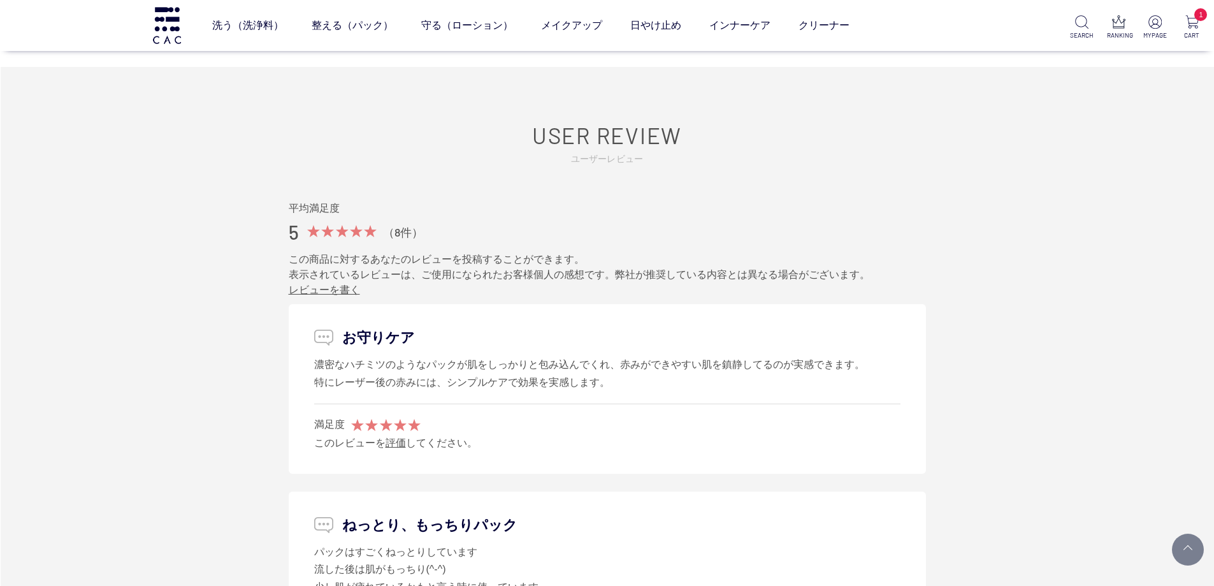
scroll to position [6311, 0]
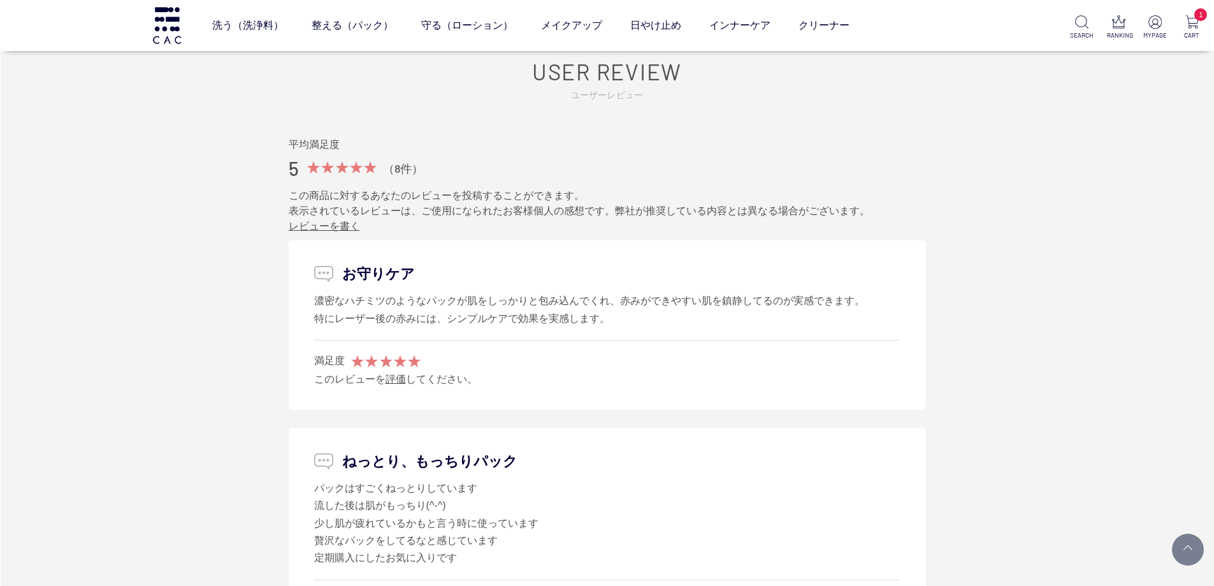
drag, startPoint x: 711, startPoint y: 136, endPoint x: 687, endPoint y: 87, distance: 54.5
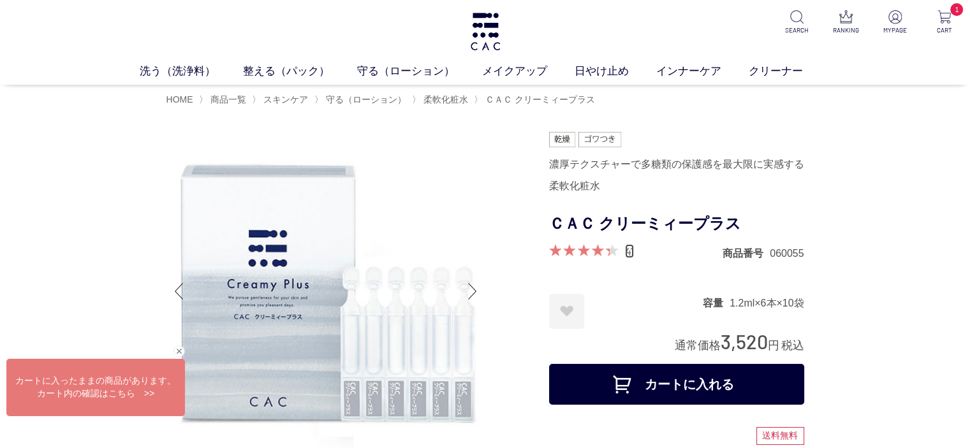
click at [630, 254] on link "41" at bounding box center [629, 251] width 9 height 14
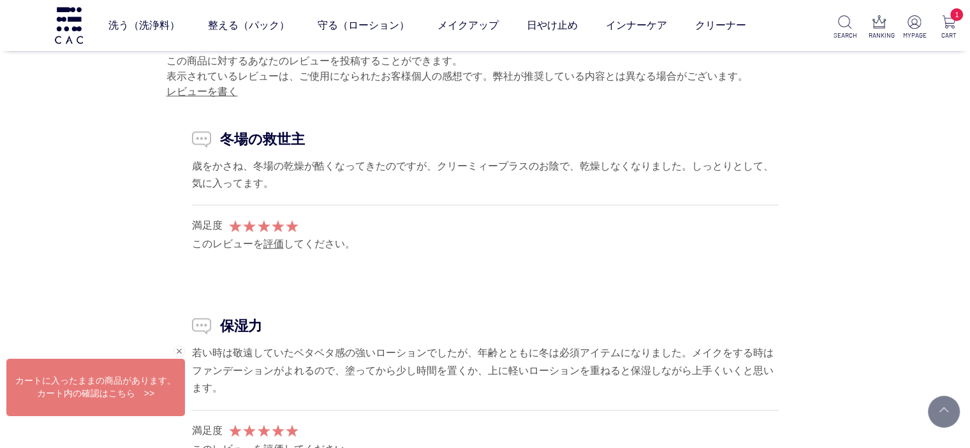
scroll to position [6421, 0]
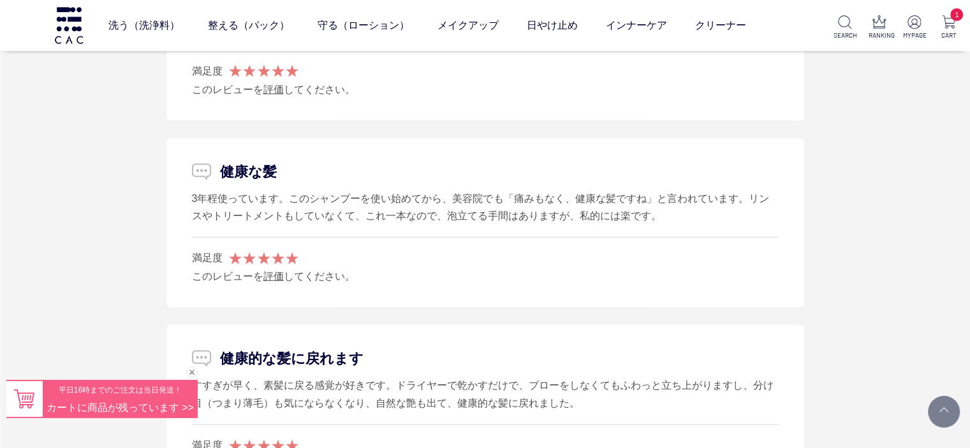
scroll to position [3060, 0]
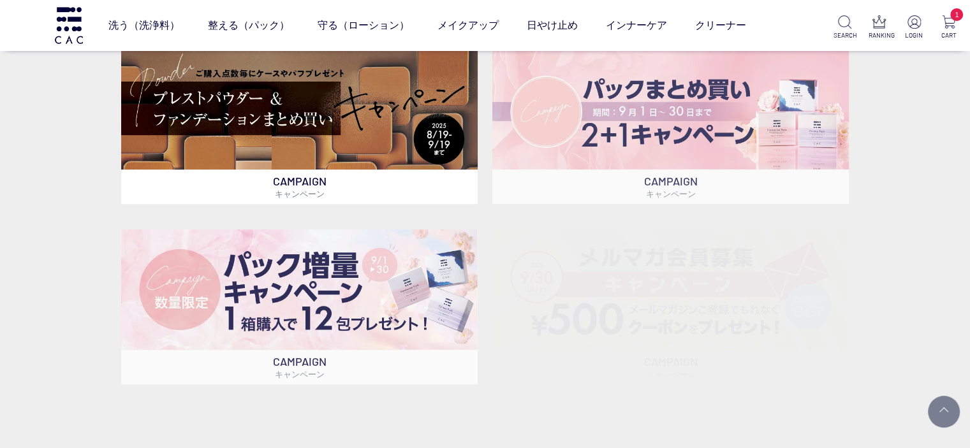
scroll to position [382, 0]
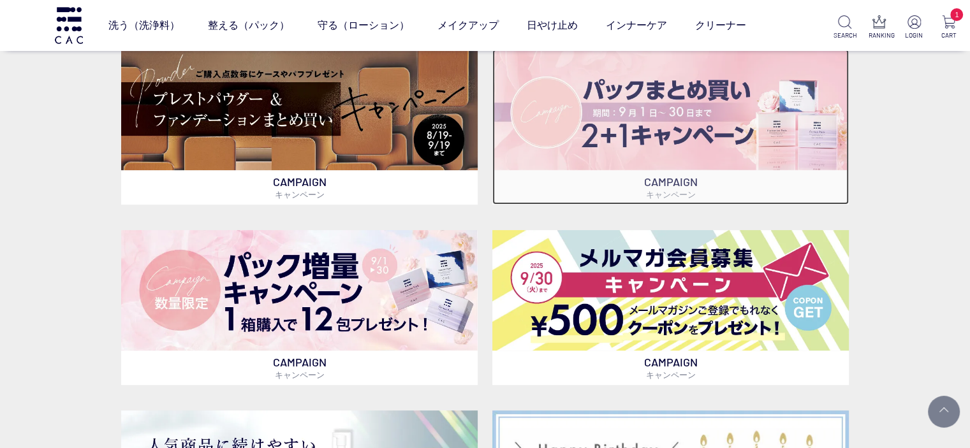
click at [566, 120] on img at bounding box center [670, 109] width 356 height 121
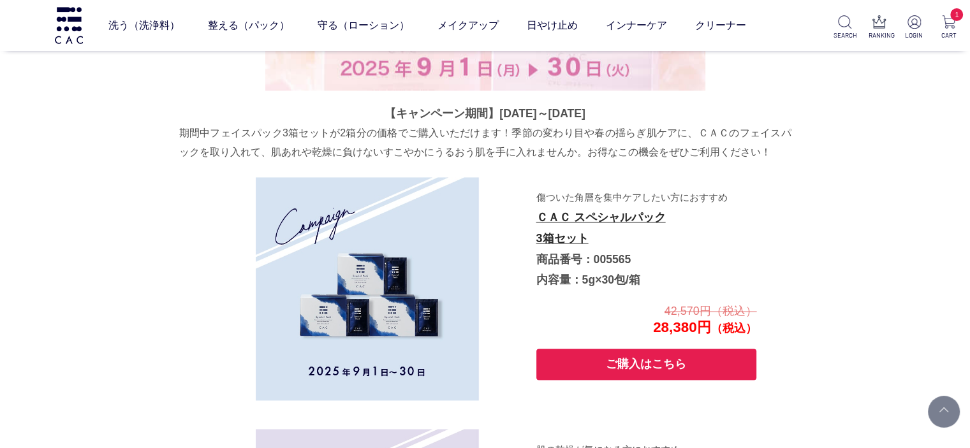
scroll to position [2117, 0]
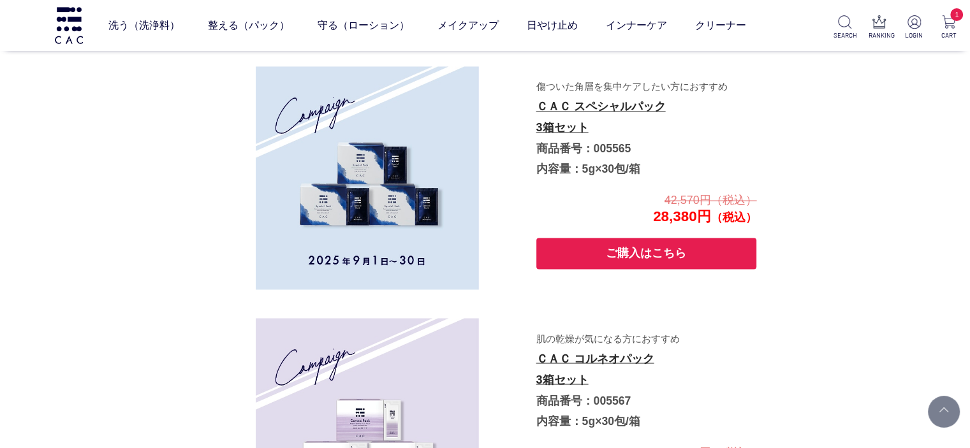
click at [211, 149] on div "【キャンペーン期間】[DATE]～[DATE] 期間中フェイスパック3箱セットが2箱分の価格でご購入いただけます！季節の変わり目や春の揺らぎ肌ケアに、ＣＡＣの…" at bounding box center [485, 224] width 612 height 1369
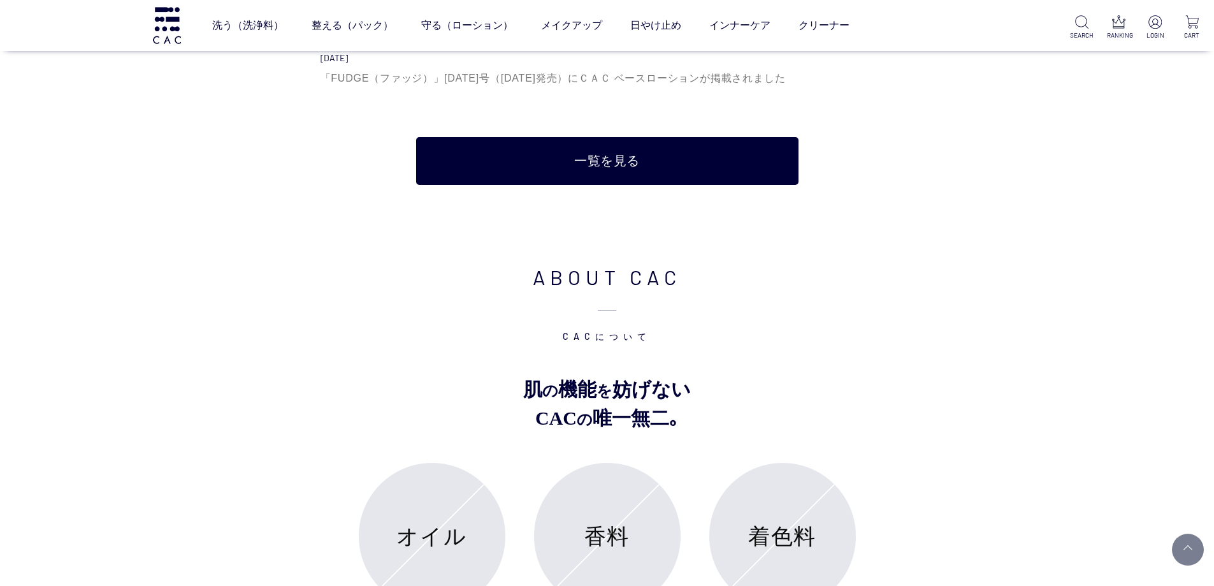
scroll to position [4625, 0]
